Goal: Information Seeking & Learning: Learn about a topic

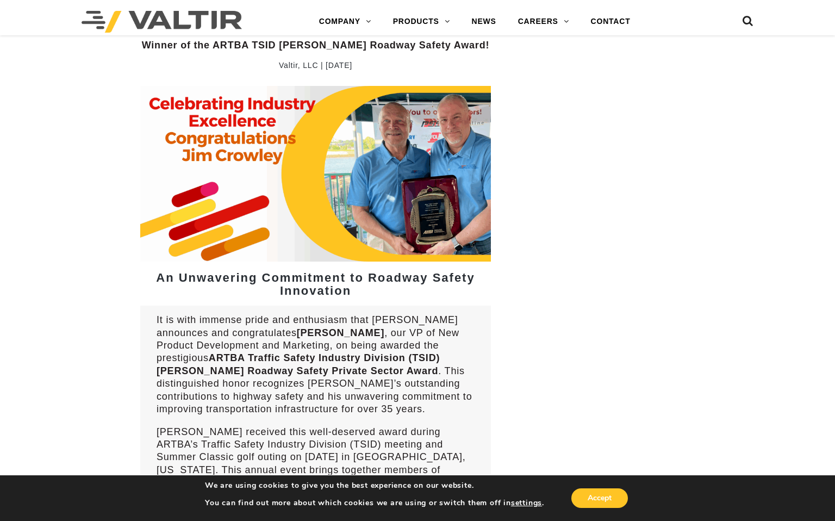
scroll to position [598, 0]
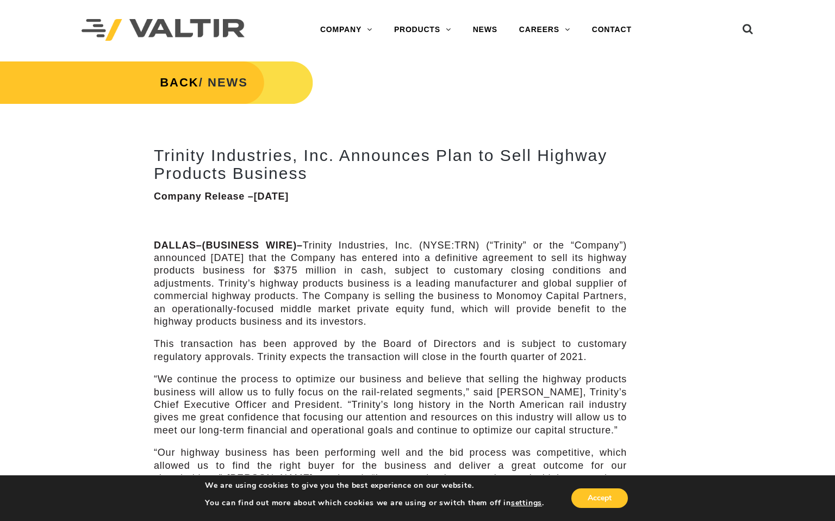
click at [347, 159] on h2 "Trinity Industries, Inc. Announces Plan to Sell Highway Products Business" at bounding box center [390, 164] width 473 height 36
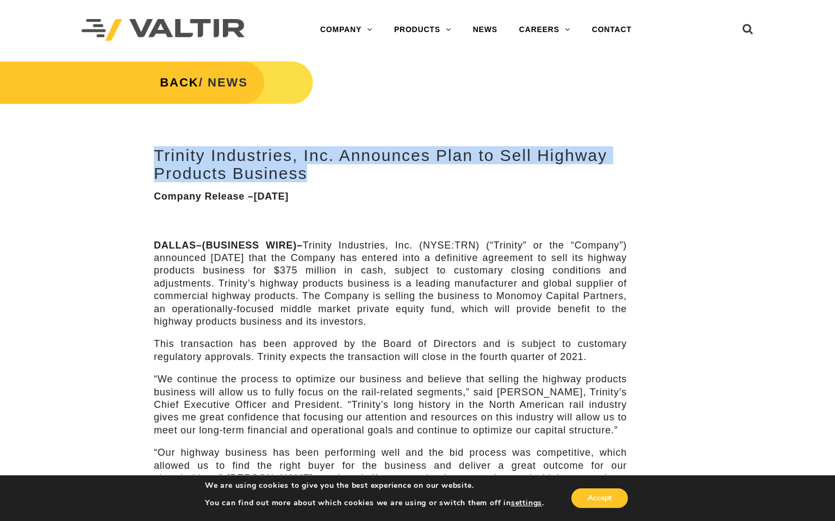
click at [347, 159] on h2 "Trinity Industries, Inc. Announces Plan to Sell Highway Products Business" at bounding box center [390, 164] width 473 height 36
copy div "Trinity Industries, Inc. Announces Plan to Sell Highway Products Business"
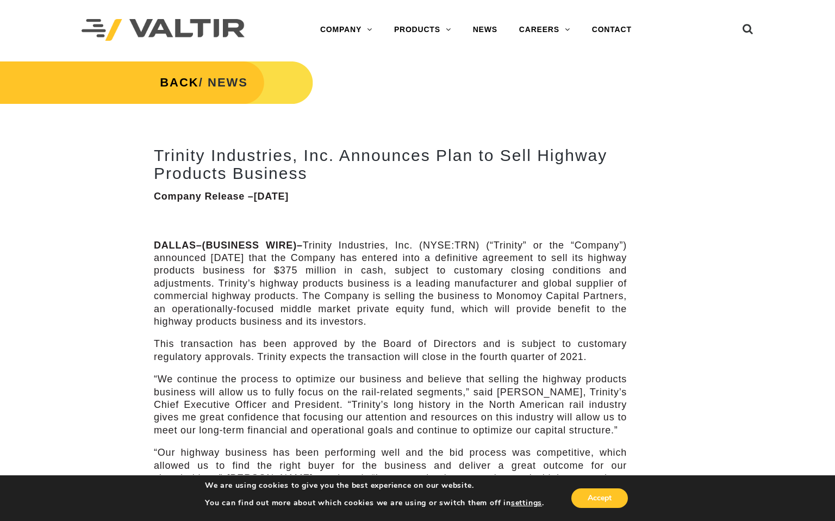
click at [389, 301] on p "DALLAS–(BUSINESS WIRE)– Trinity Industries, Inc. (NYSE:TRN) (“Trinity” or the “…" at bounding box center [390, 283] width 473 height 89
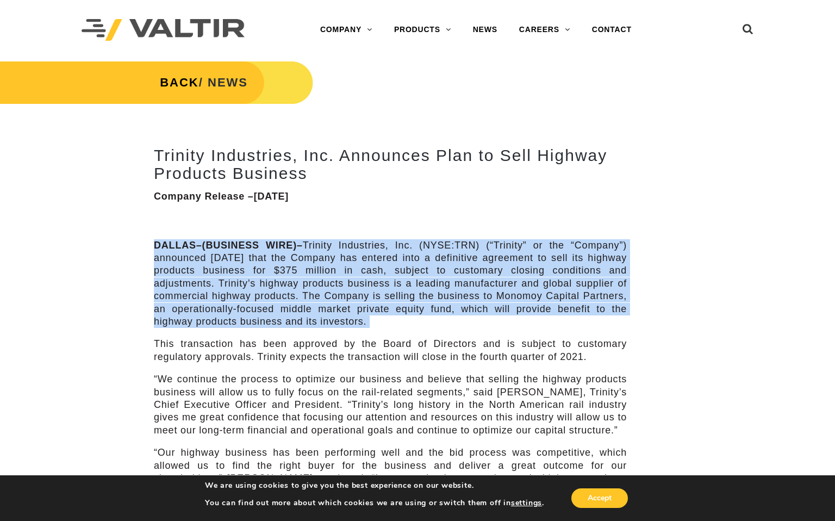
click at [389, 301] on p "DALLAS–(BUSINESS WIRE)– Trinity Industries, Inc. (NYSE:TRN) (“Trinity” or the “…" at bounding box center [390, 283] width 473 height 89
copy div "DALLAS–(BUSINESS WIRE)– Trinity Industries, Inc. (NYSE:TRN) (“Trinity” or the “…"
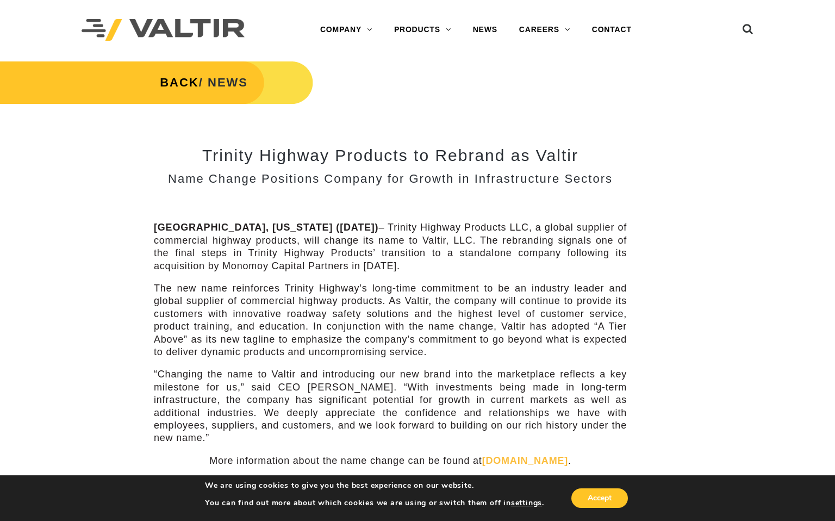
click at [409, 154] on h2 "Trinity Highway Products to Rebrand as Valtir" at bounding box center [390, 155] width 473 height 18
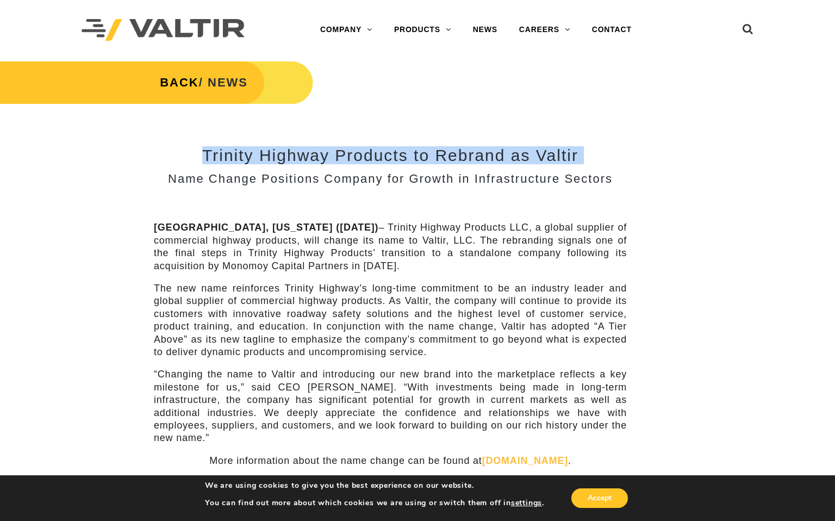
click at [409, 154] on h2 "Trinity Highway Products to Rebrand as Valtir" at bounding box center [390, 155] width 473 height 18
copy div "Trinity Highway Products to Rebrand as Valtir"
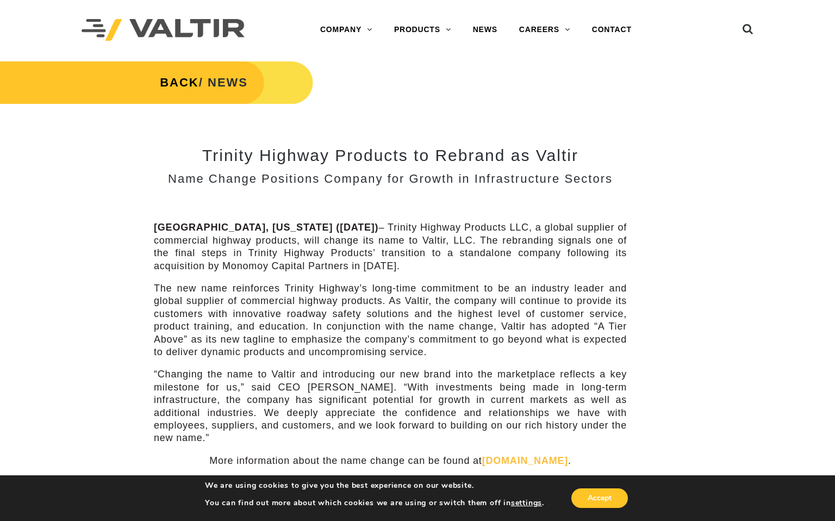
click at [340, 247] on p "Addison, Texas (June 9, 2022) – Trinity Highway Products LLC, a global supplier…" at bounding box center [390, 246] width 473 height 51
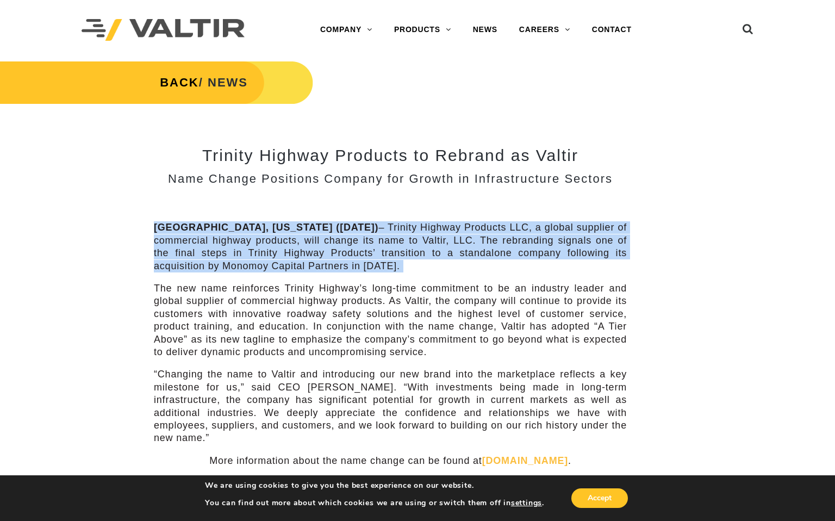
click at [340, 247] on p "Addison, Texas (June 9, 2022) – Trinity Highway Products LLC, a global supplier…" at bounding box center [390, 246] width 473 height 51
copy div "Addison, Texas (June 9, 2022) – Trinity Highway Products LLC, a global supplier…"
